Goal: Task Accomplishment & Management: Manage account settings

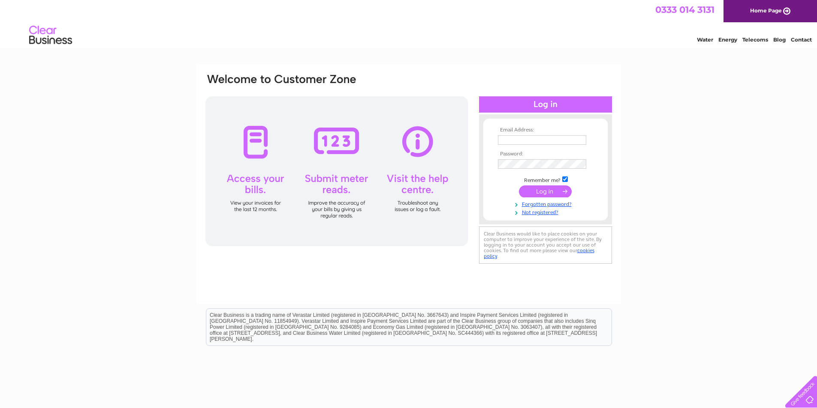
type input "[PERSON_NAME][EMAIL_ADDRESS][DOMAIN_NAME]"
click at [545, 194] on input "submit" at bounding box center [545, 192] width 53 height 12
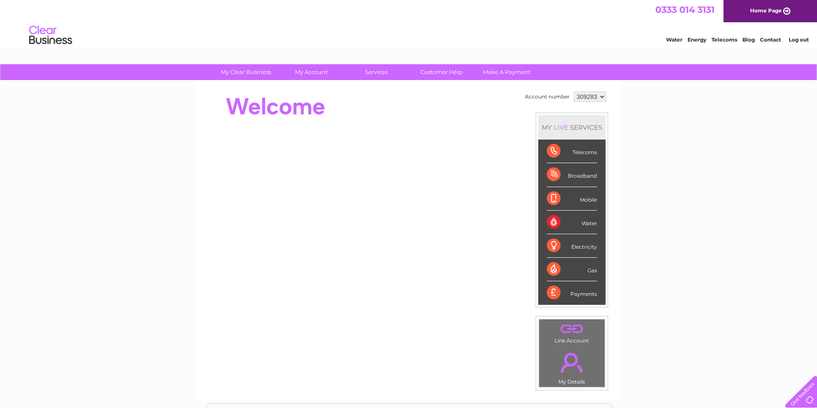
click at [601, 96] on select "309283 925257" at bounding box center [590, 97] width 32 height 10
select select "925257"
click at [574, 92] on select "309283 925257" at bounding box center [590, 97] width 32 height 10
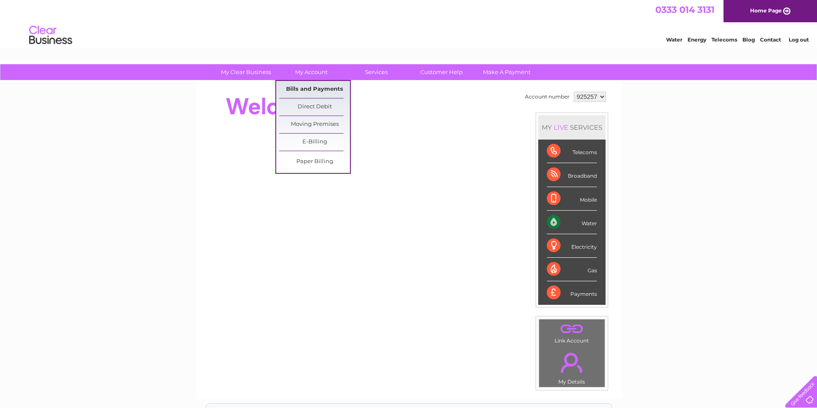
click at [333, 89] on link "Bills and Payments" at bounding box center [314, 89] width 71 height 17
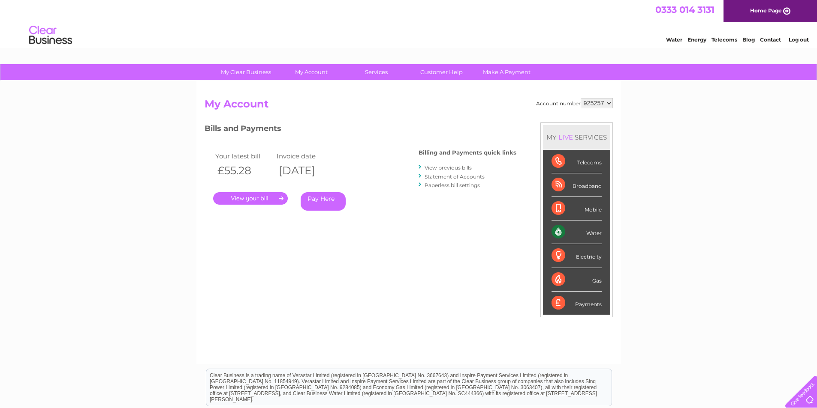
click at [262, 199] on link "." at bounding box center [250, 198] width 75 height 12
